Goal: Task Accomplishment & Management: Complete application form

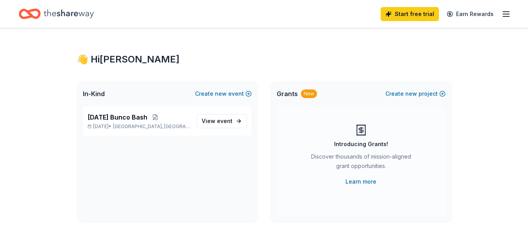
click at [363, 187] on div "Introducing Grants! Discover thousands of mission-aligned grant opportunities. …" at bounding box center [361, 160] width 169 height 109
click at [362, 183] on link "Learn more" at bounding box center [360, 181] width 31 height 9
click at [231, 120] on span "event" at bounding box center [225, 121] width 16 height 7
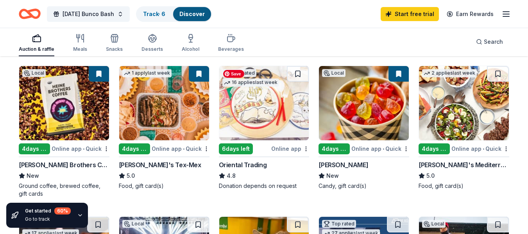
scroll to position [117, 0]
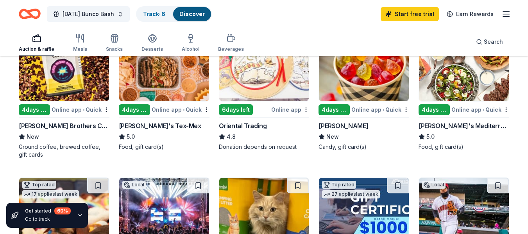
click at [89, 110] on div "Online app • Quick" at bounding box center [81, 110] width 58 height 10
click at [129, 14] on button "[DATE] Bunco Bash" at bounding box center [88, 14] width 83 height 16
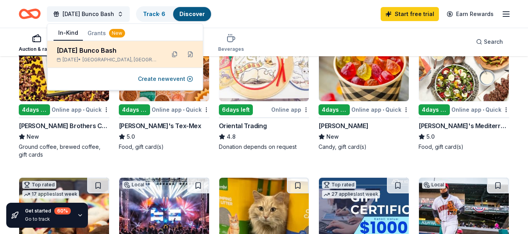
click at [122, 52] on div "[DATE] Bunco Bash" at bounding box center [108, 50] width 102 height 9
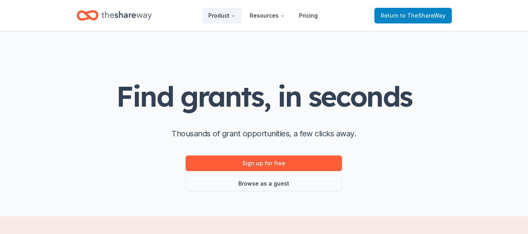
click at [408, 10] on link "Return to TheShareWay" at bounding box center [412, 16] width 77 height 16
click at [407, 14] on span "to TheShareWay" at bounding box center [422, 15] width 45 height 7
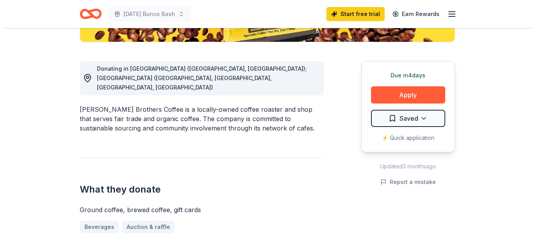
scroll to position [234, 0]
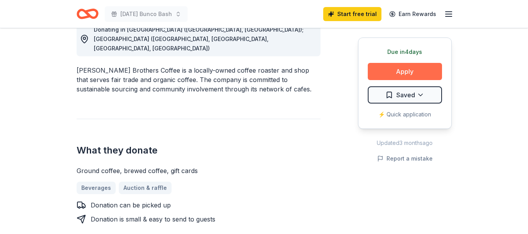
click at [412, 76] on button "Apply" at bounding box center [405, 71] width 74 height 17
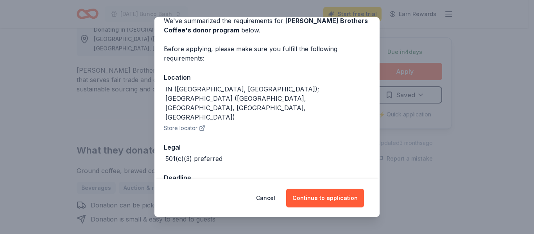
scroll to position [46, 0]
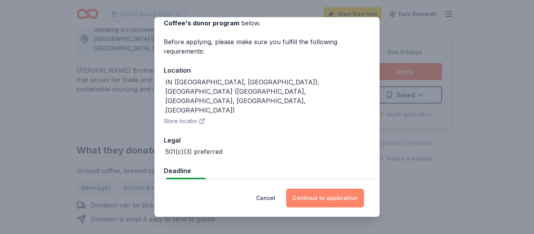
click at [315, 200] on button "Continue to application" at bounding box center [325, 198] width 78 height 19
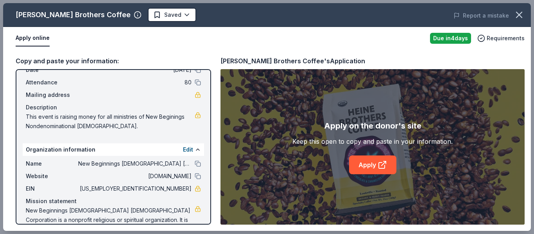
scroll to position [59, 0]
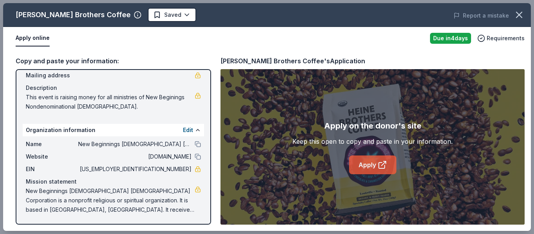
click at [376, 170] on link "Apply" at bounding box center [372, 165] width 47 height 19
